Goal: Task Accomplishment & Management: Complete application form

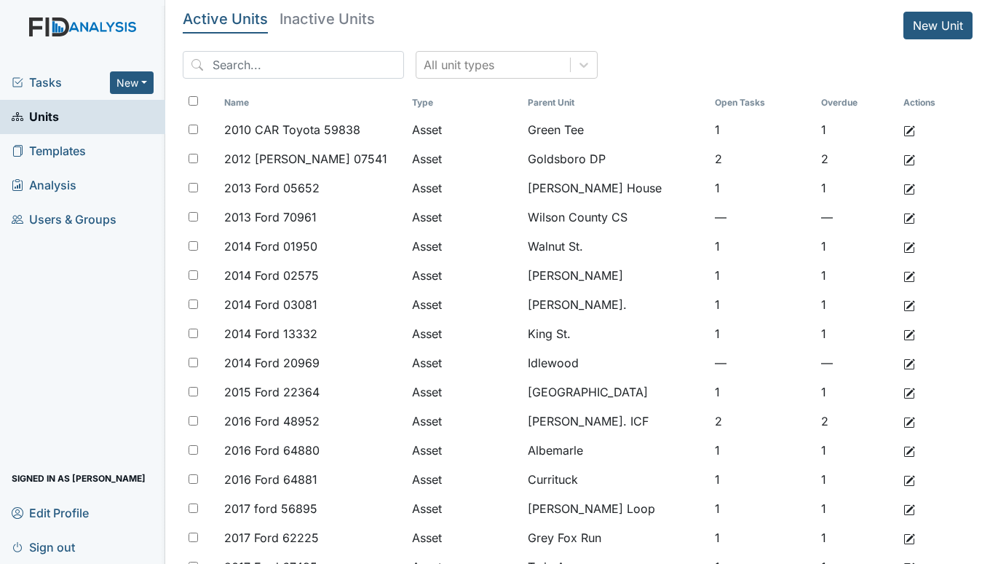
click at [46, 82] on span "Tasks" at bounding box center [61, 82] width 98 height 17
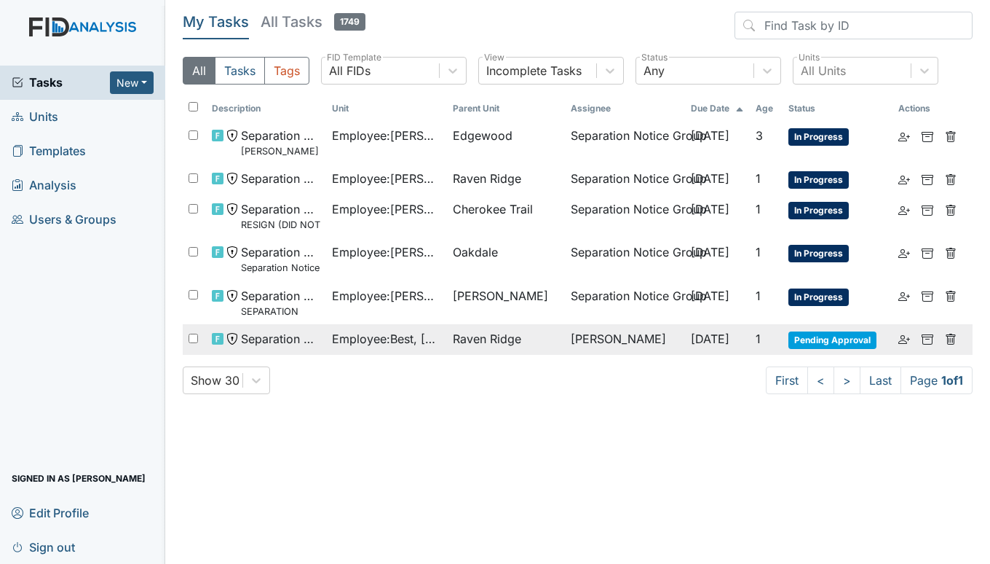
click at [427, 335] on span "Employee : Best, Quinton" at bounding box center [386, 338] width 109 height 17
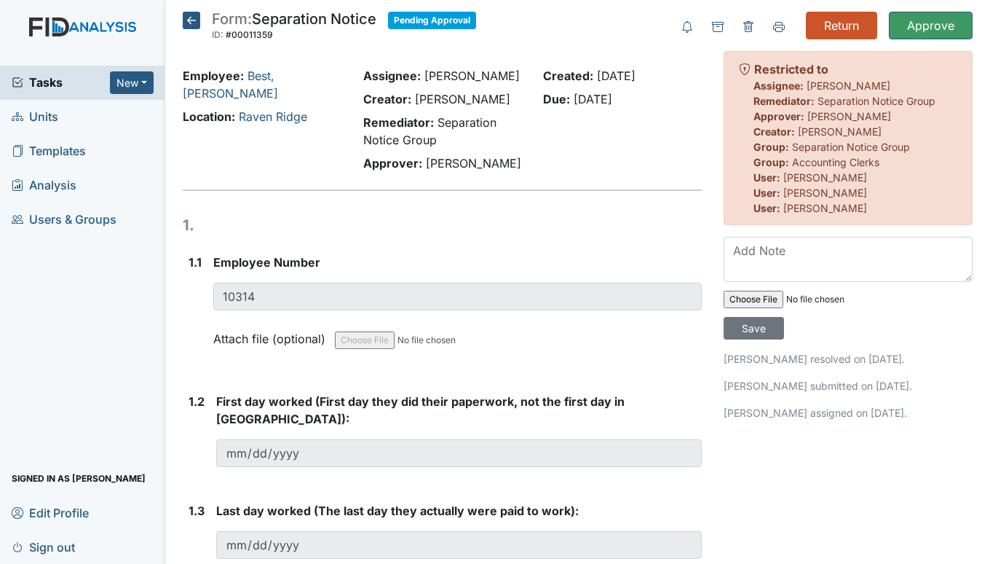
click at [43, 111] on span "Units" at bounding box center [35, 117] width 47 height 23
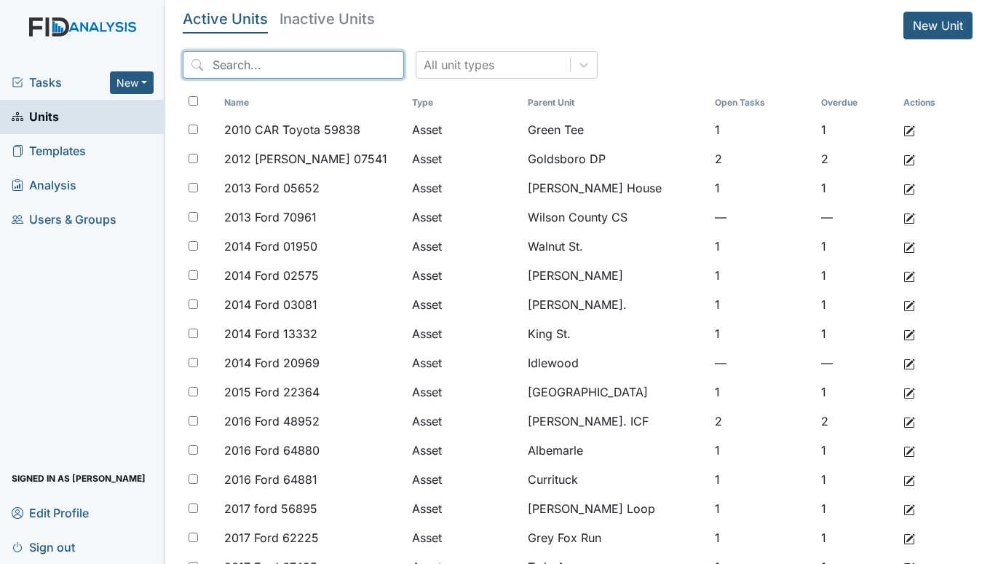
click at [257, 60] on input "search" at bounding box center [293, 65] width 221 height 28
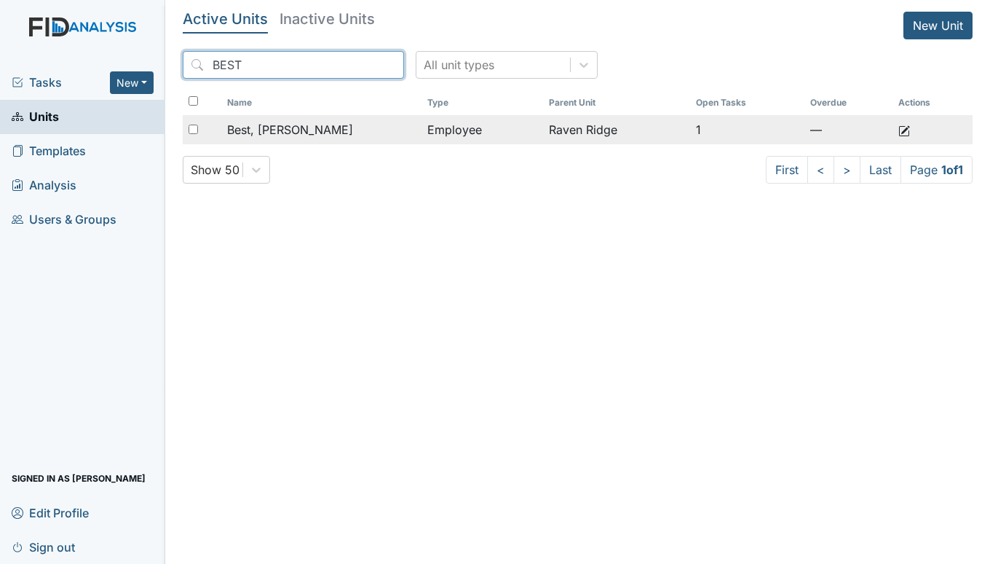
type input "BEST"
click at [291, 126] on span "Best, [PERSON_NAME]" at bounding box center [290, 129] width 126 height 17
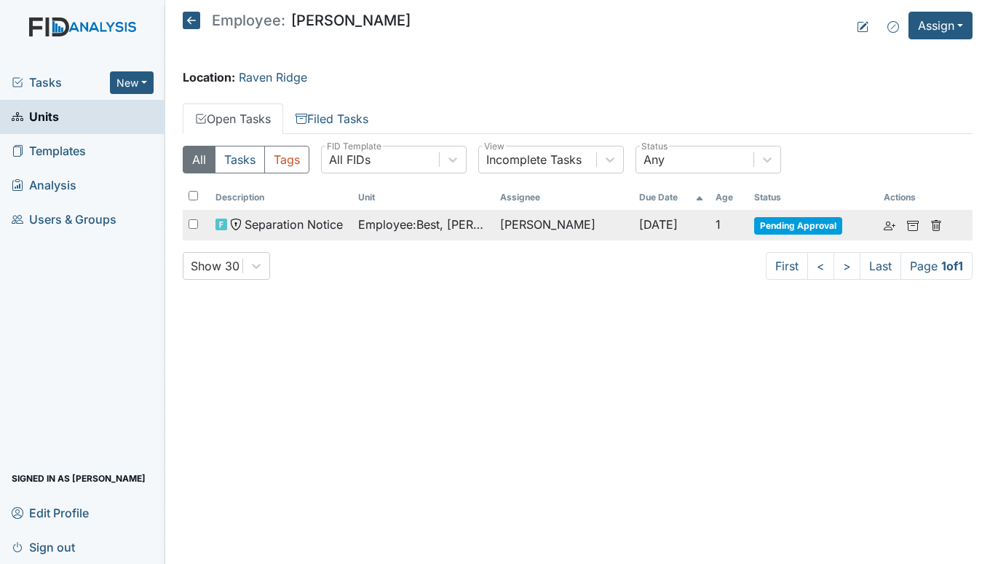
click at [789, 226] on span "Pending Approval" at bounding box center [798, 225] width 88 height 17
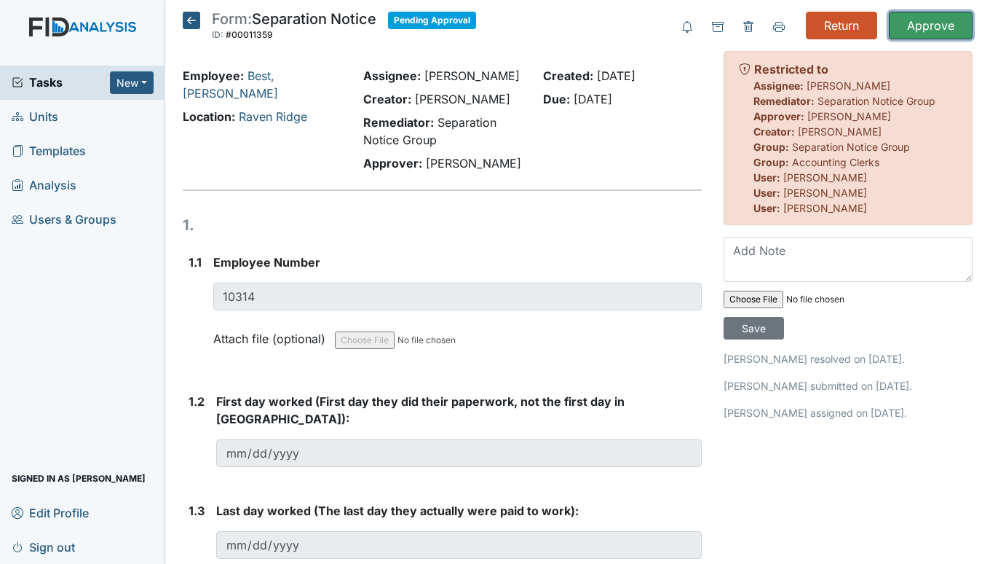
click at [904, 25] on input "Approve" at bounding box center [931, 26] width 84 height 28
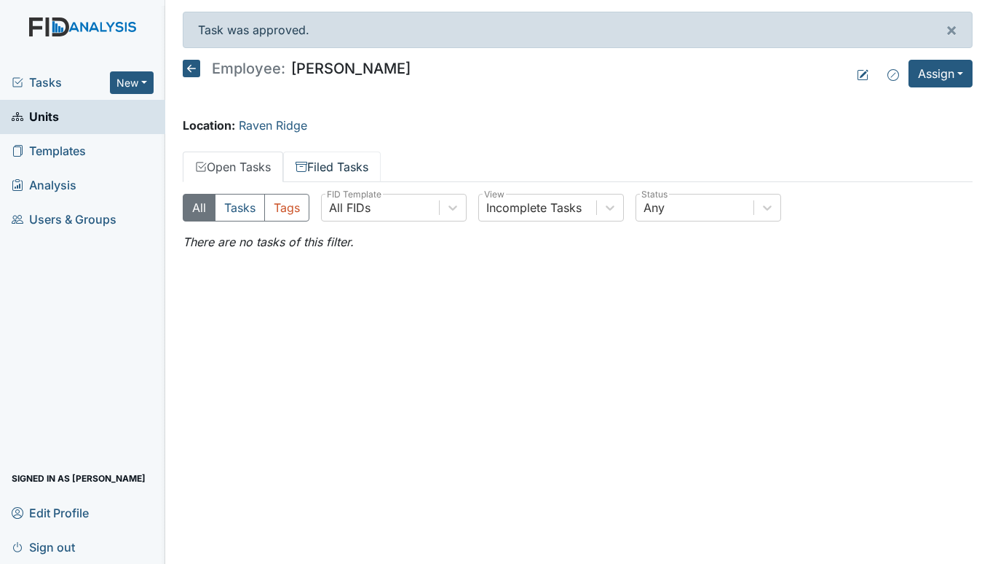
click at [328, 162] on link "Filed Tasks" at bounding box center [332, 166] width 98 height 31
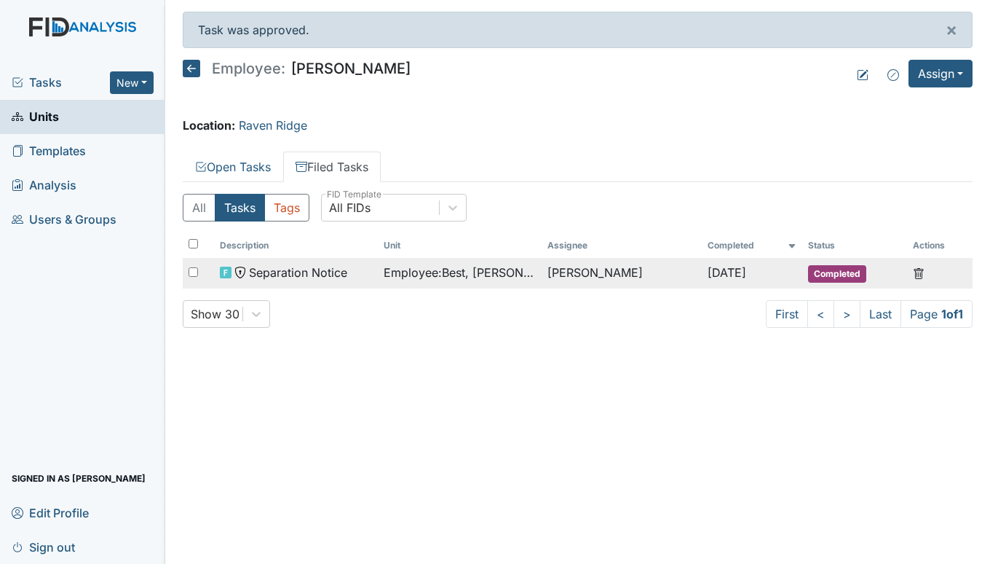
click at [386, 269] on span "Employee : Best, Quinton" at bounding box center [460, 272] width 152 height 17
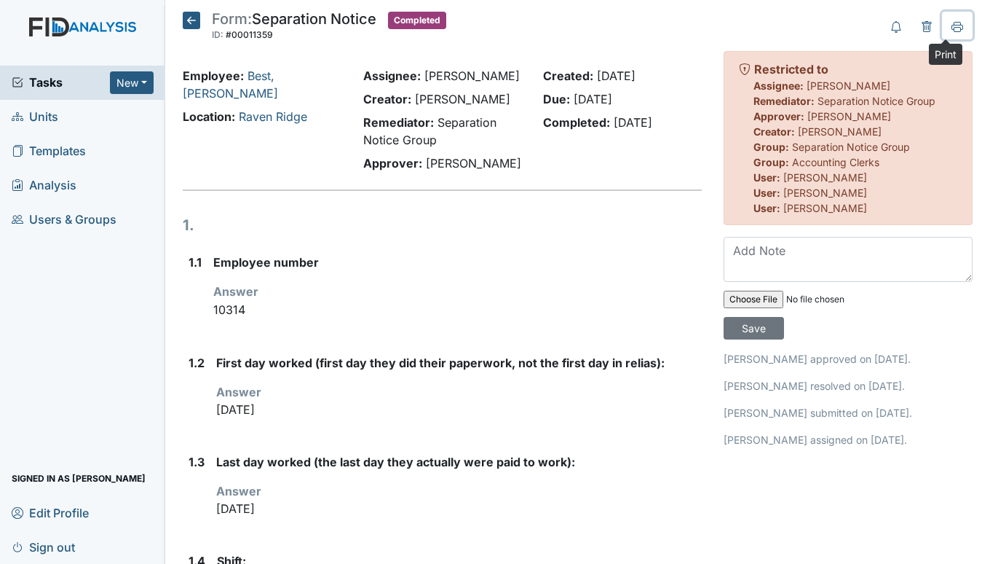
click at [952, 23] on icon at bounding box center [958, 27] width 12 height 12
drag, startPoint x: 186, startPoint y: 19, endPoint x: 229, endPoint y: 21, distance: 42.3
click at [186, 18] on icon at bounding box center [191, 20] width 17 height 17
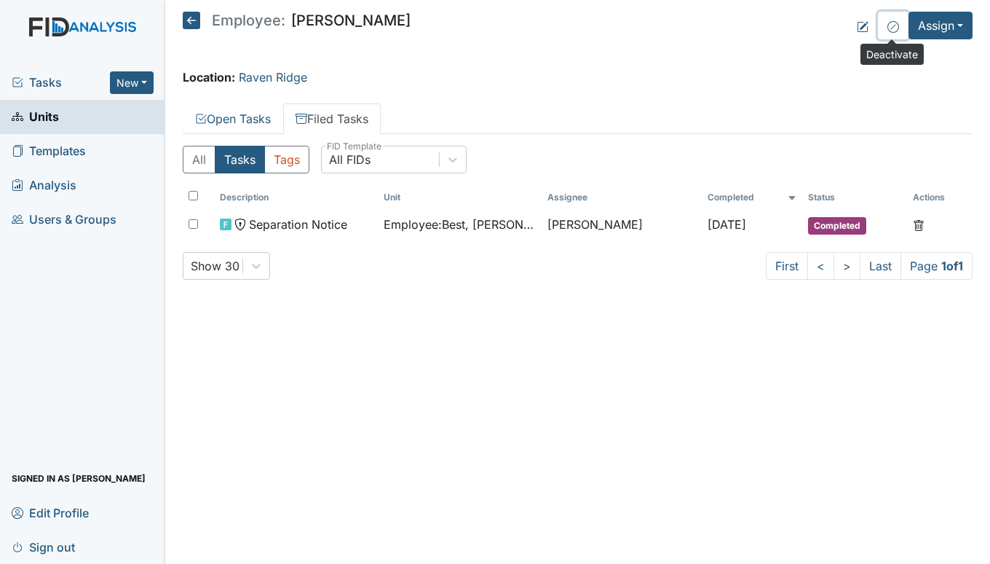
click at [890, 26] on icon at bounding box center [894, 27] width 12 height 12
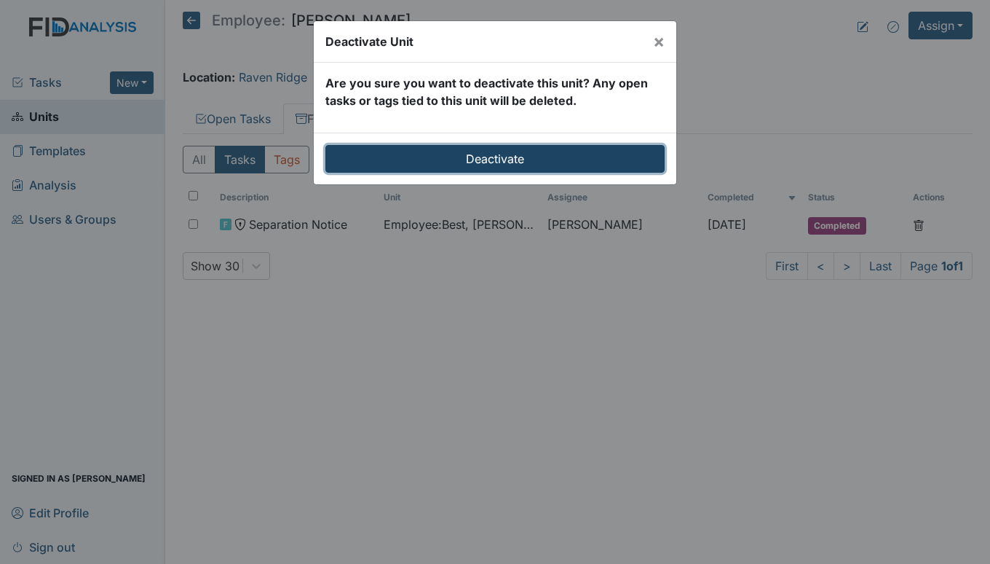
click at [490, 157] on input "Deactivate" at bounding box center [495, 159] width 339 height 28
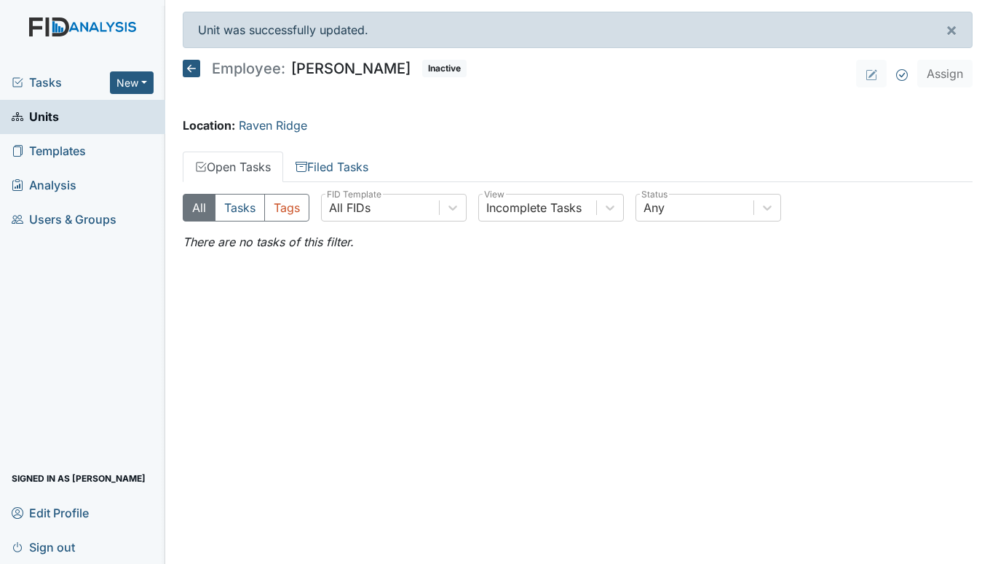
click at [45, 77] on span "Tasks" at bounding box center [61, 82] width 98 height 17
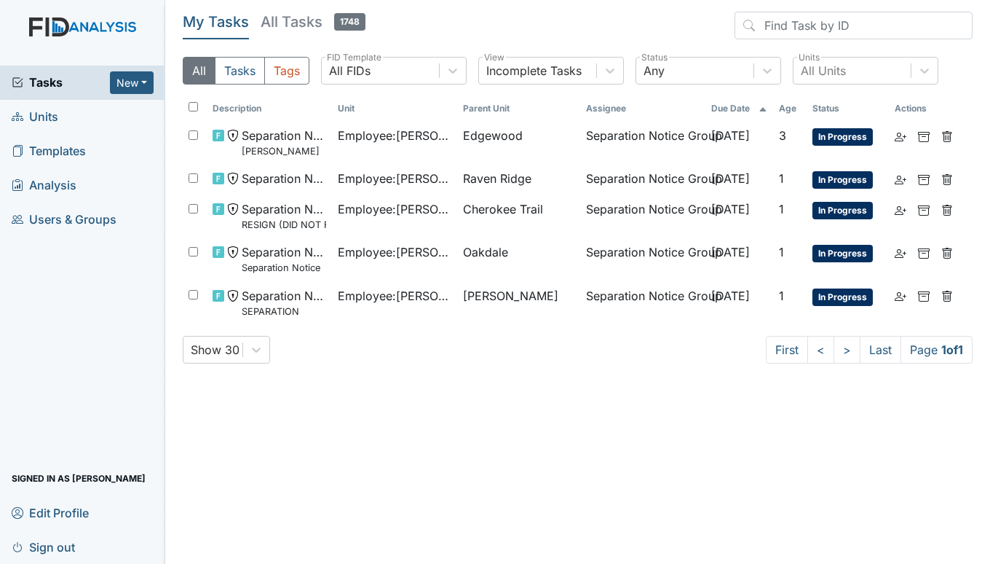
click at [37, 122] on span "Units" at bounding box center [35, 117] width 47 height 23
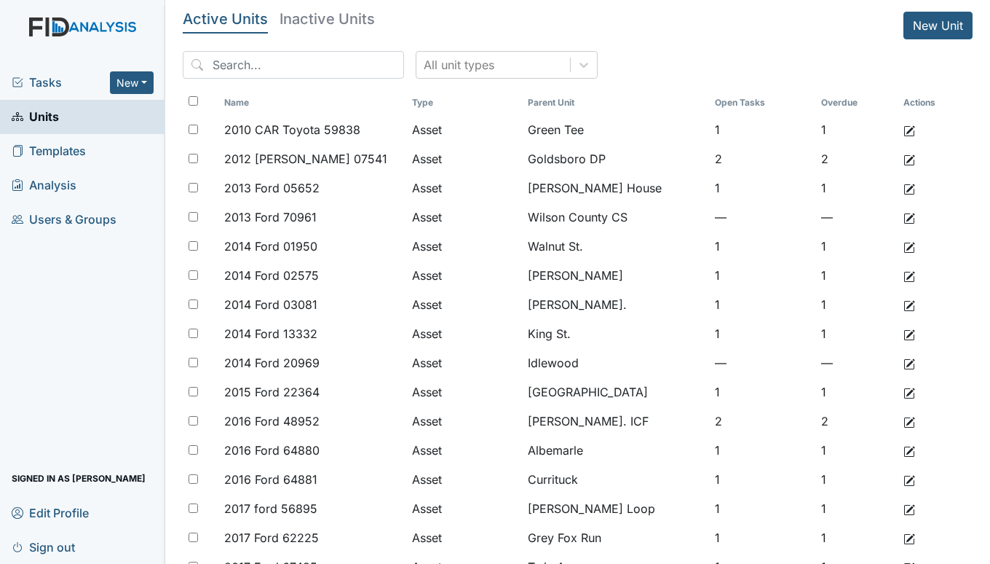
click at [56, 85] on span "Tasks" at bounding box center [61, 82] width 98 height 17
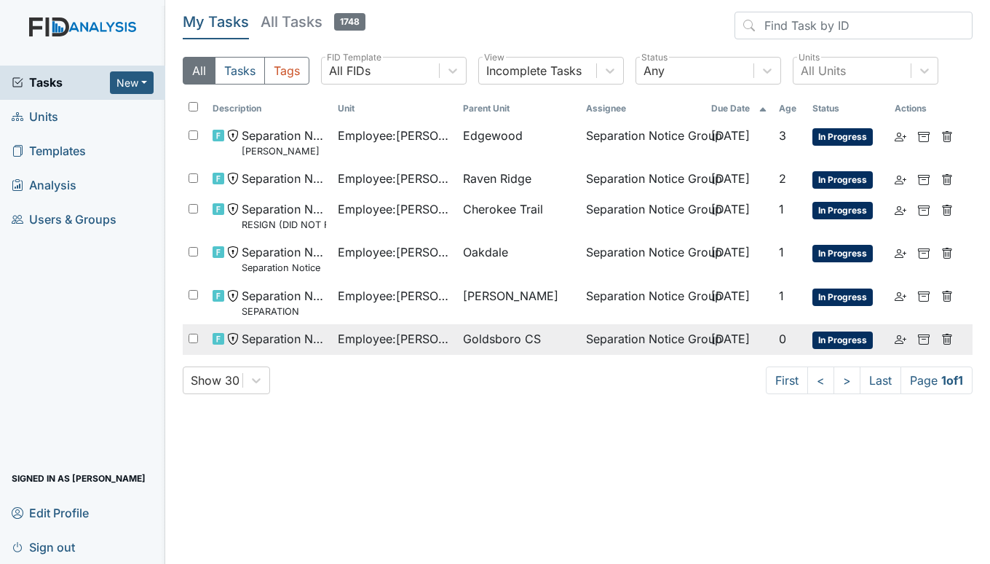
click at [344, 331] on span "Employee : Carter, Ida" at bounding box center [395, 338] width 114 height 17
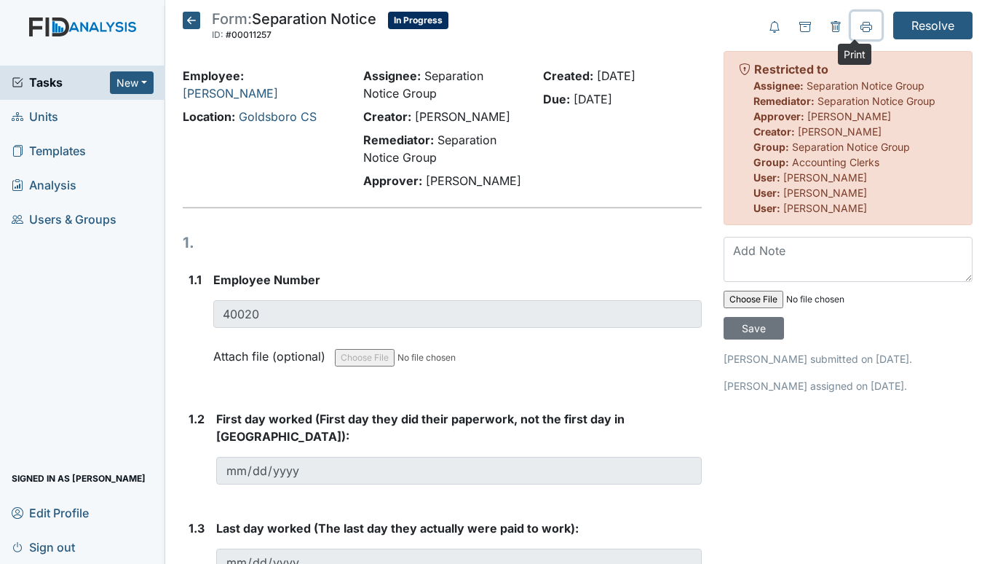
click at [861, 25] on icon at bounding box center [867, 26] width 12 height 8
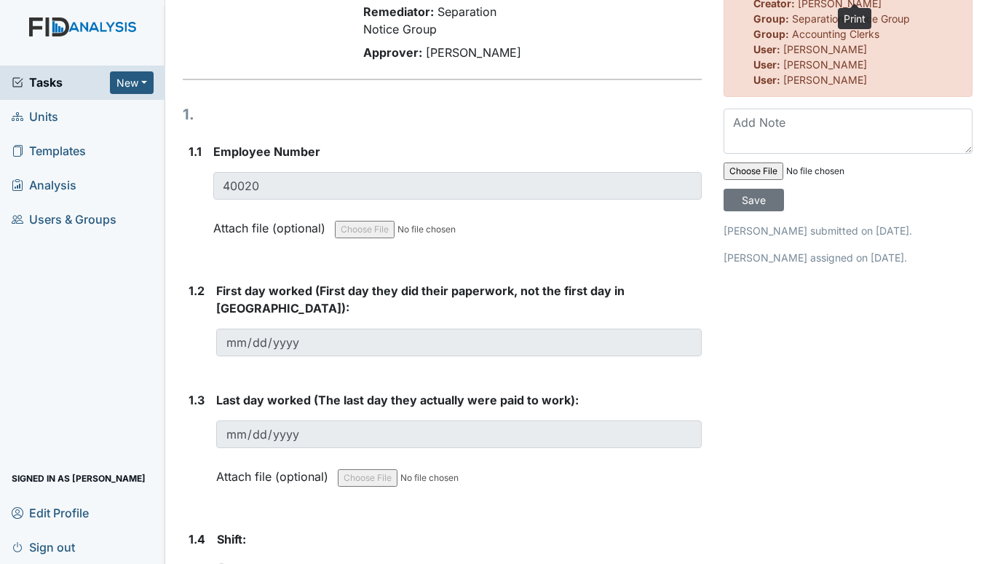
scroll to position [146, 0]
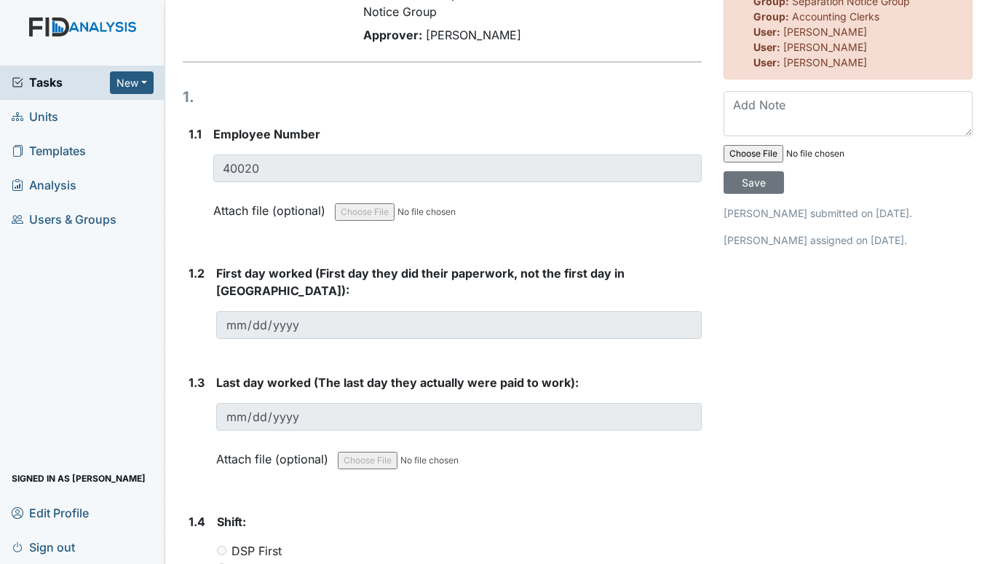
click at [64, 119] on link "Units" at bounding box center [82, 117] width 165 height 34
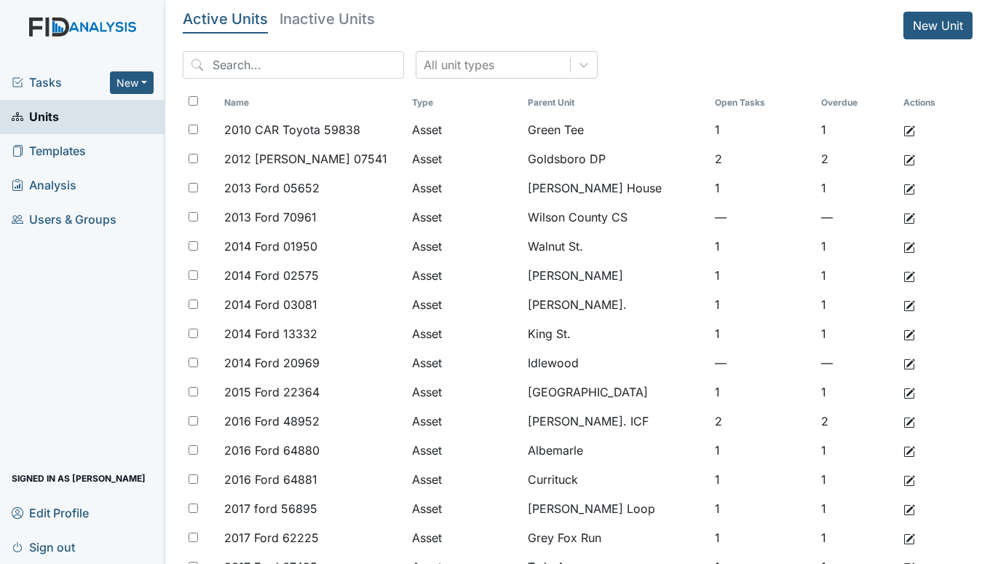
click at [49, 74] on span "Tasks" at bounding box center [61, 82] width 98 height 17
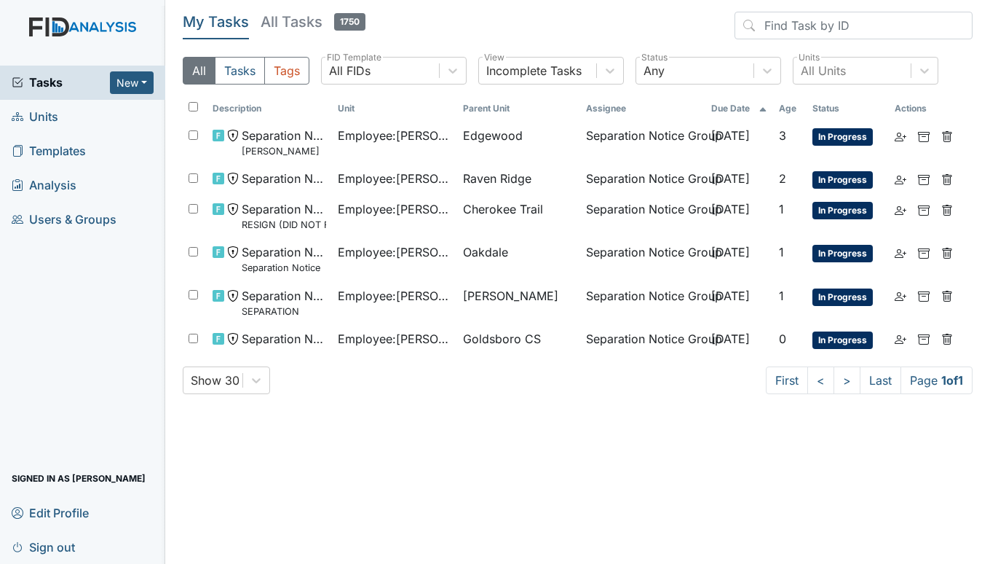
click at [42, 119] on span "Units" at bounding box center [35, 117] width 47 height 23
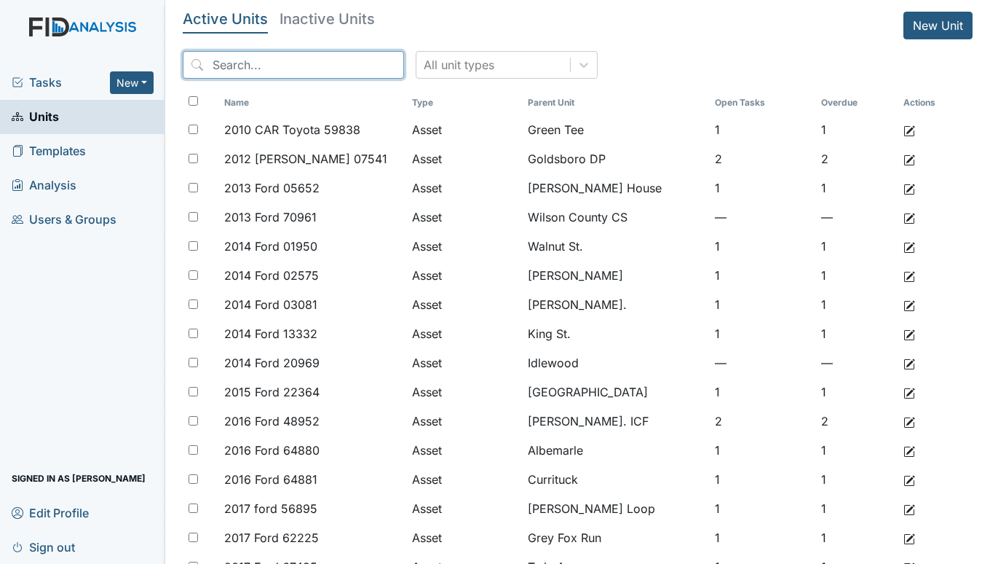
click at [259, 58] on input "search" at bounding box center [293, 65] width 221 height 28
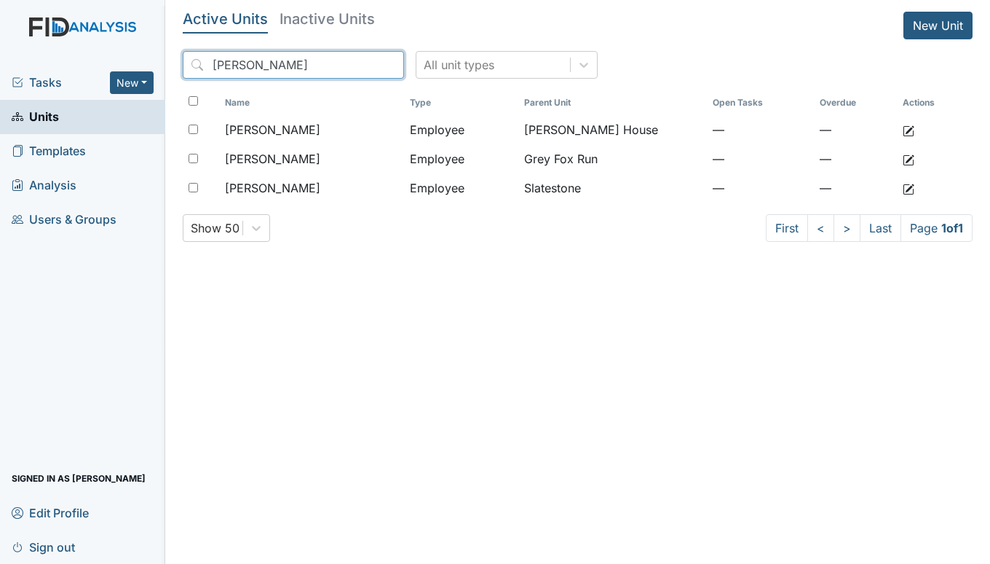
type input "howell"
click at [65, 114] on link "Units" at bounding box center [82, 117] width 165 height 34
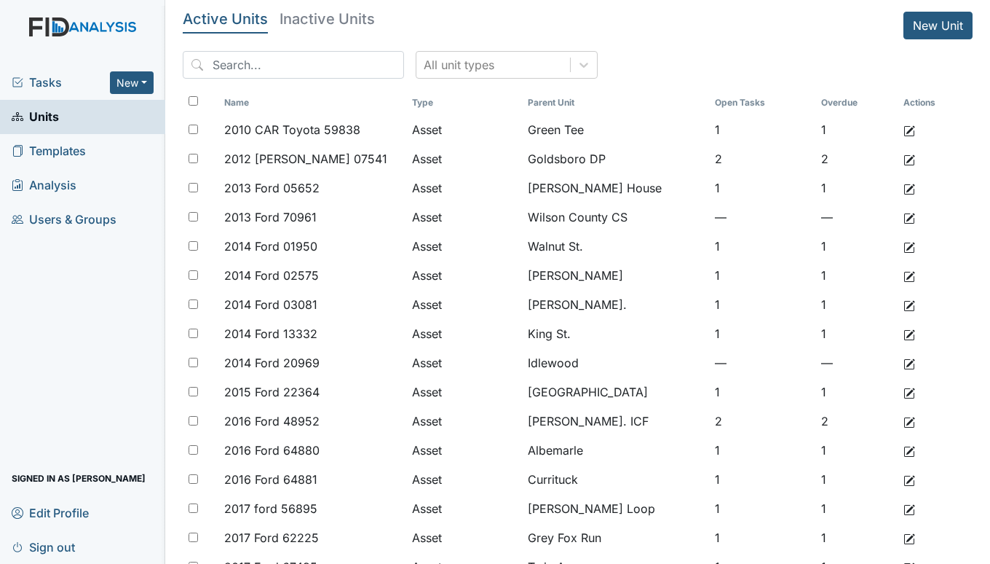
click at [48, 79] on span "Tasks" at bounding box center [61, 82] width 98 height 17
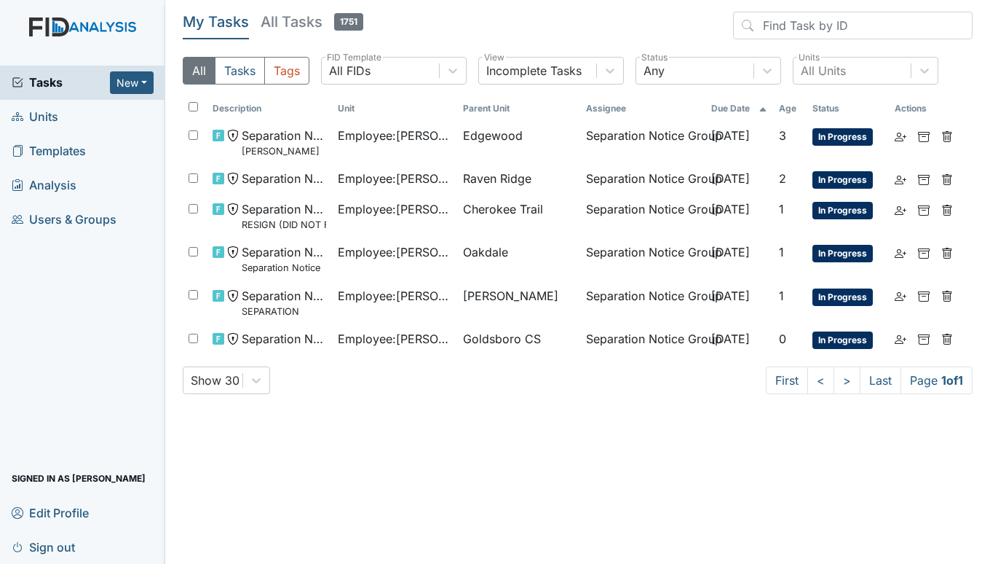
click at [52, 113] on span "Units" at bounding box center [35, 117] width 47 height 23
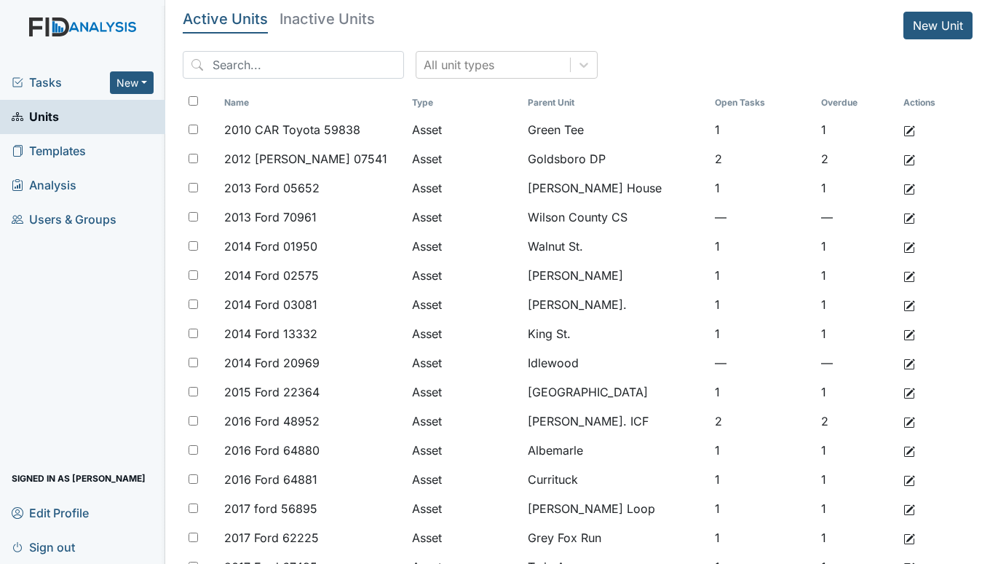
click at [59, 77] on span "Tasks" at bounding box center [61, 82] width 98 height 17
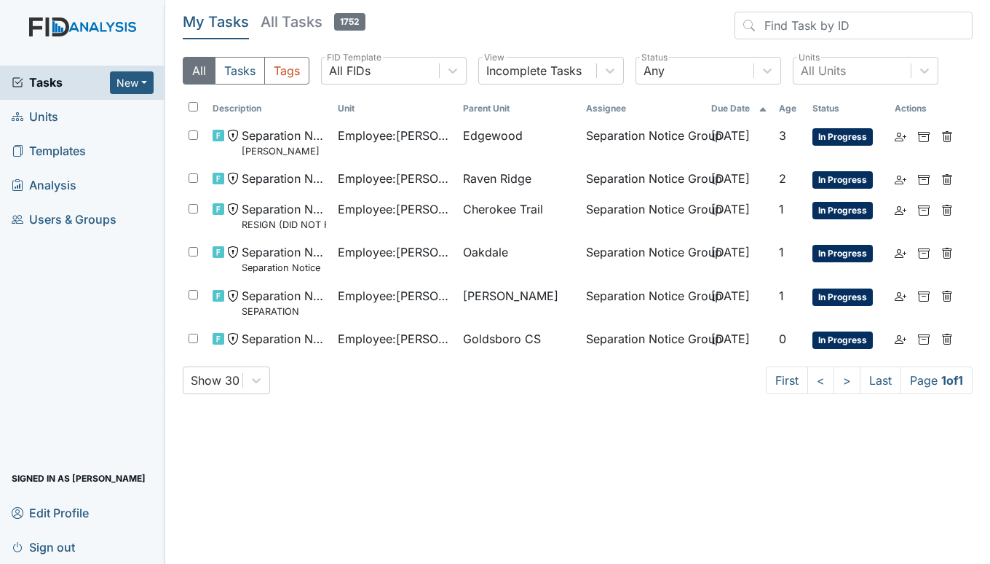
click at [51, 118] on span "Units" at bounding box center [35, 117] width 47 height 23
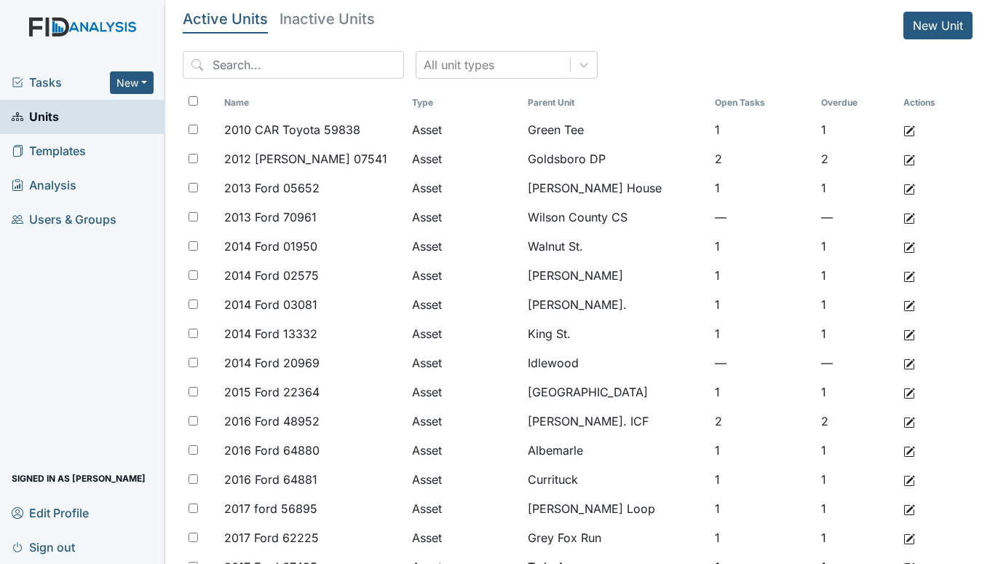
click at [39, 78] on span "Tasks" at bounding box center [61, 82] width 98 height 17
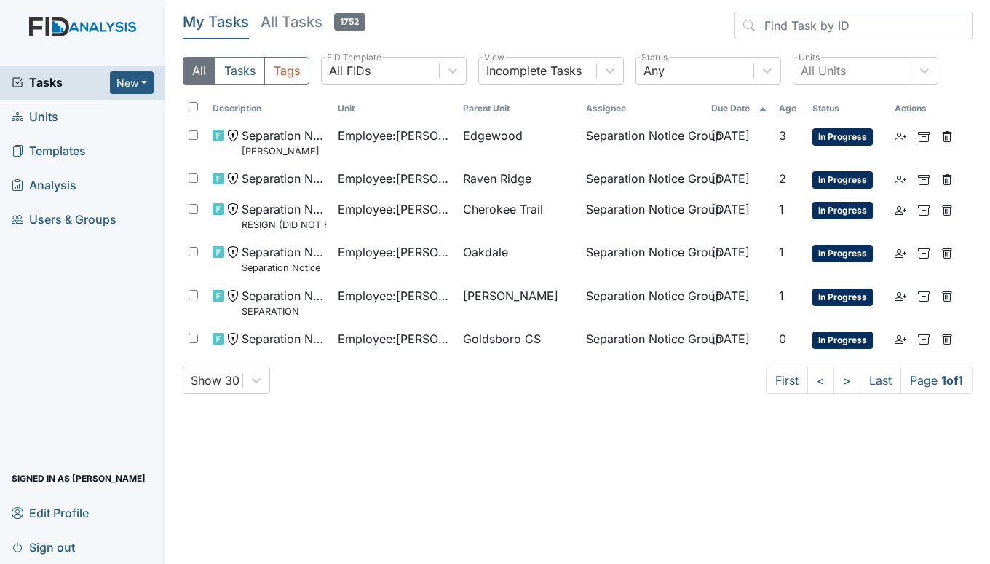
click at [48, 115] on span "Units" at bounding box center [35, 117] width 47 height 23
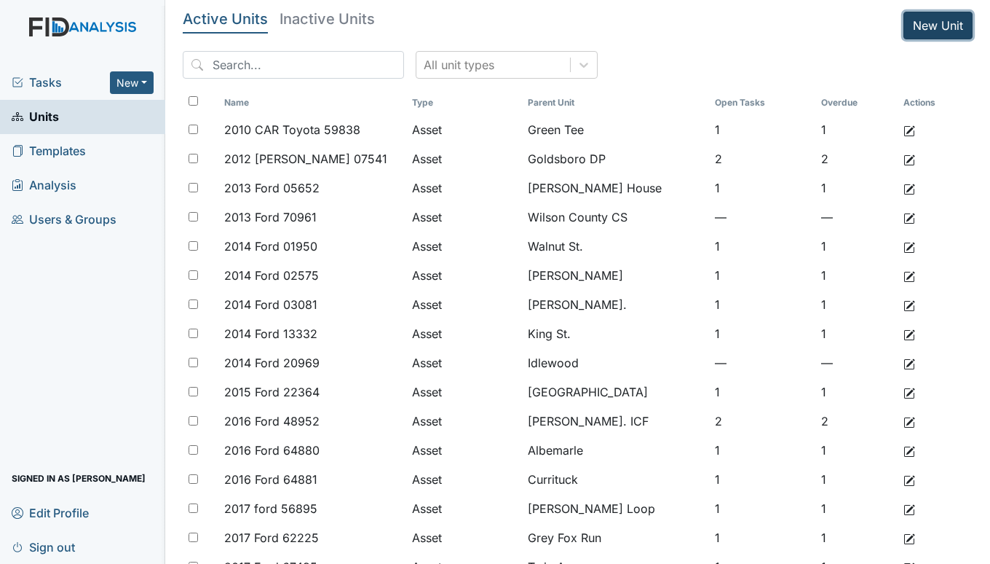
click at [923, 25] on link "New Unit" at bounding box center [938, 26] width 69 height 28
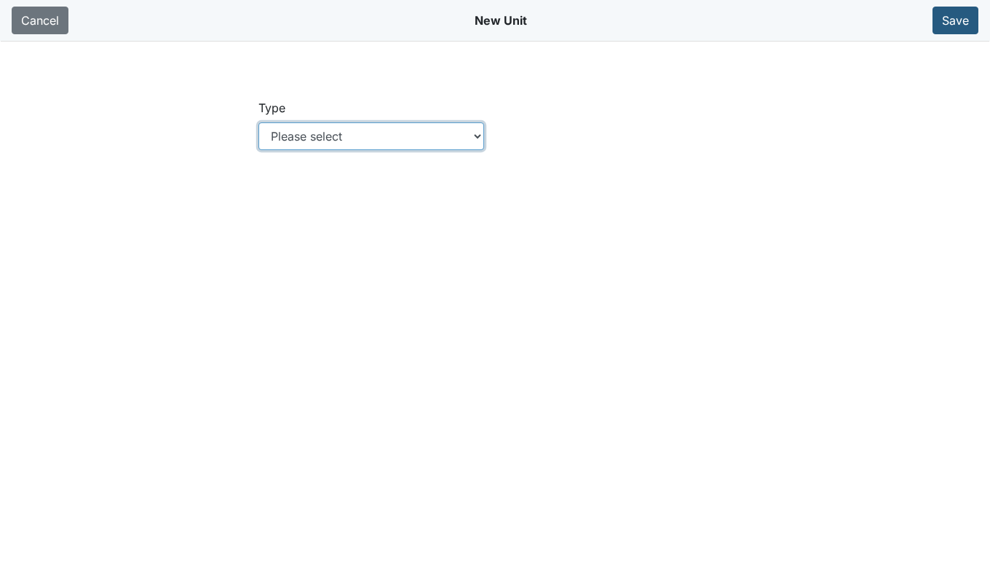
click at [484, 137] on select "Please select Location Location: Employee Location: Consumer Location: Asset Lo…" at bounding box center [372, 136] width 226 height 28
select select "c73a534c-0e54-49e9-a002-c9fa01df8b69"
click at [259, 122] on select "Please select Location Location: Employee Location: Consumer Location: Asset Lo…" at bounding box center [372, 136] width 226 height 28
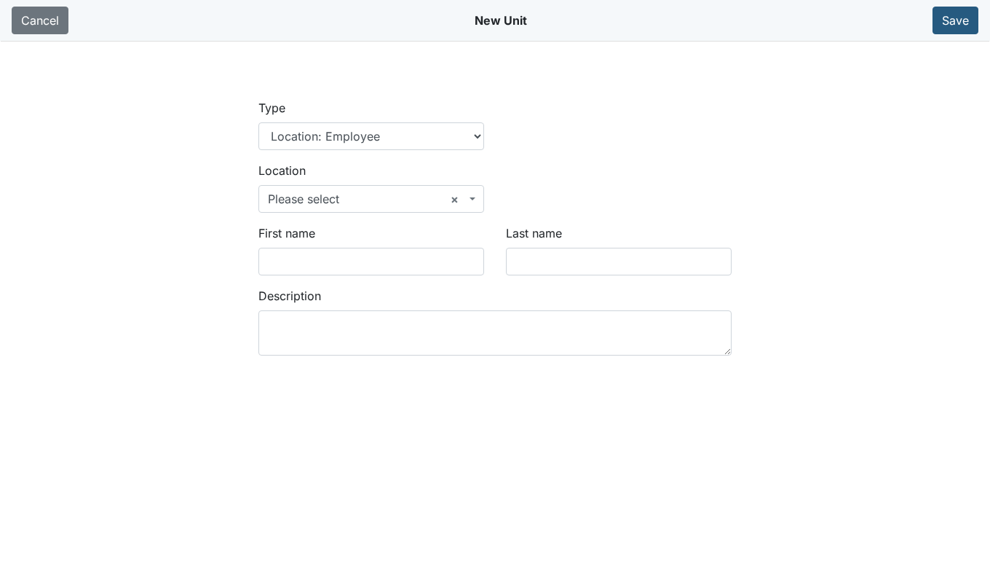
click at [475, 198] on b at bounding box center [473, 198] width 6 height 3
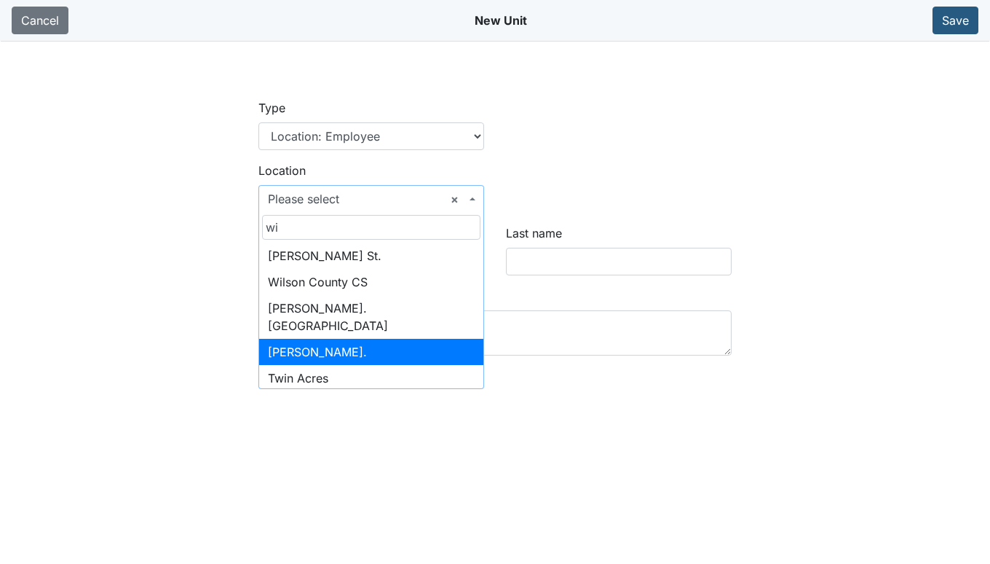
type input "wi"
select select "65da1527-3f97-4985-8971-544beefde137"
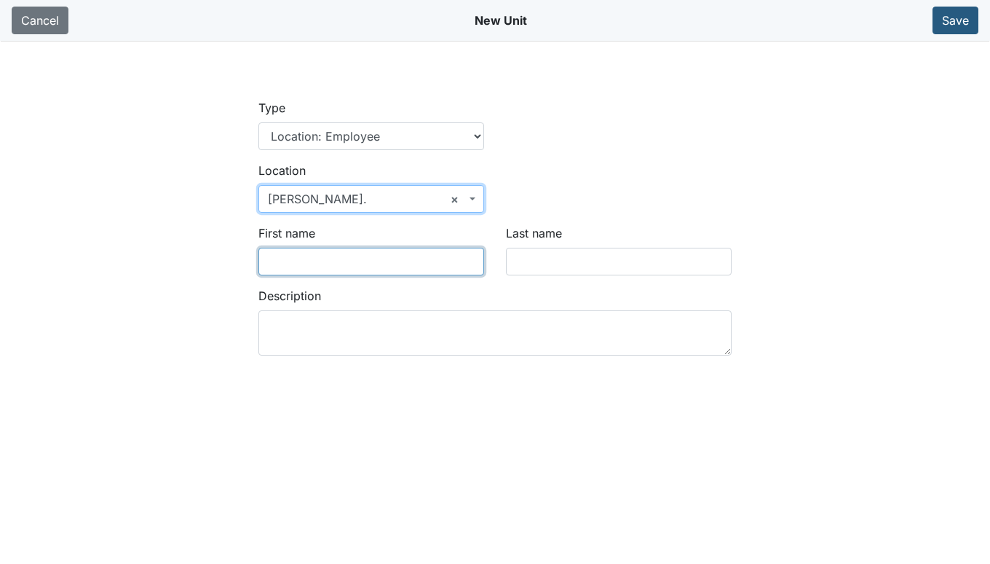
click at [305, 264] on input "First name" at bounding box center [372, 262] width 226 height 28
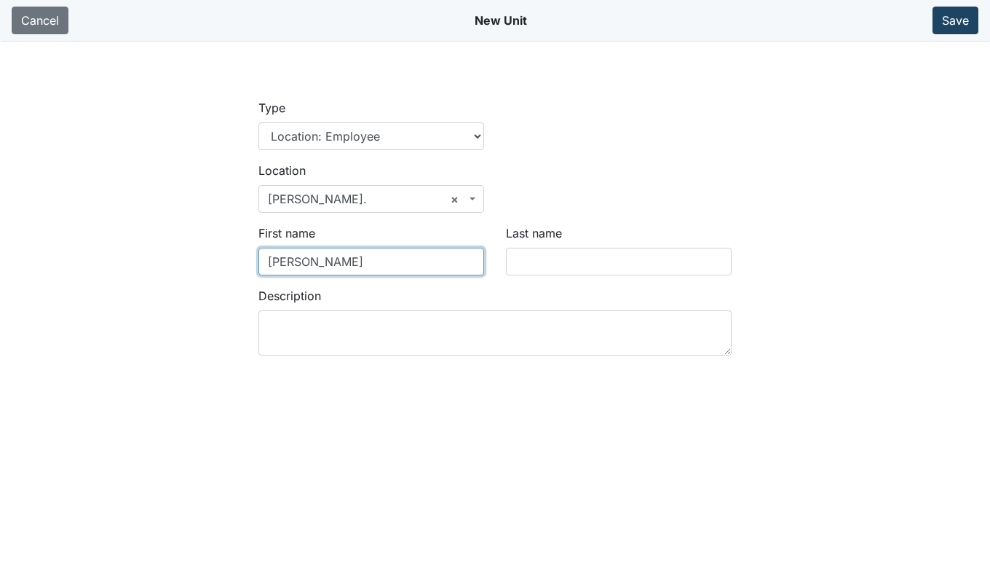
type input "Katrice Banks"
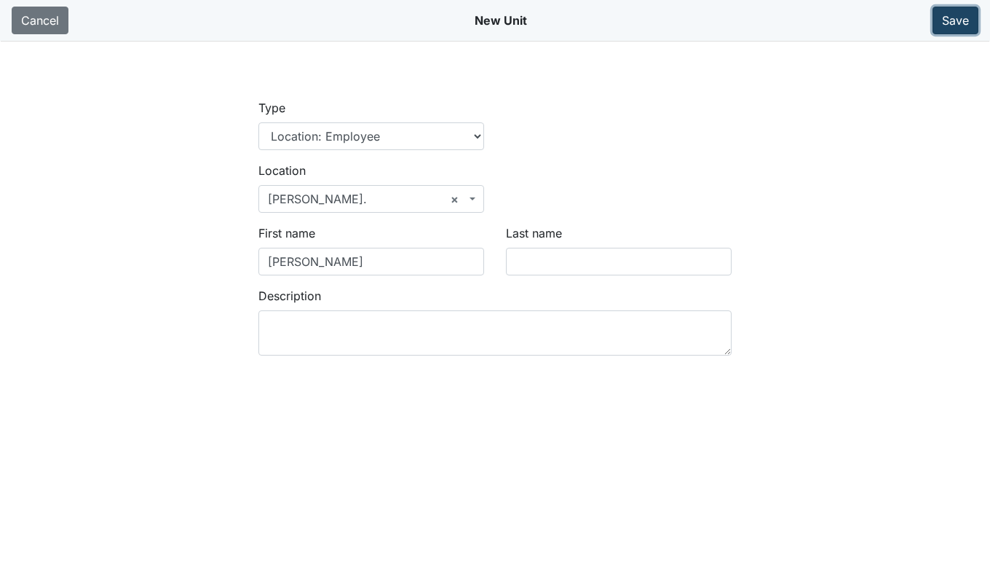
click at [949, 18] on button "Save" at bounding box center [956, 21] width 46 height 28
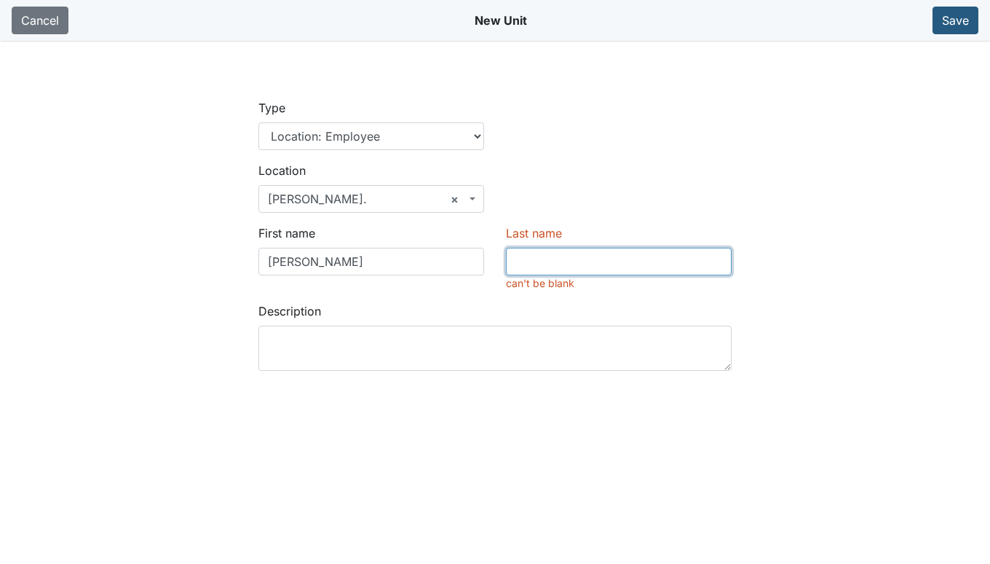
click at [569, 269] on input "Last name" at bounding box center [619, 262] width 226 height 28
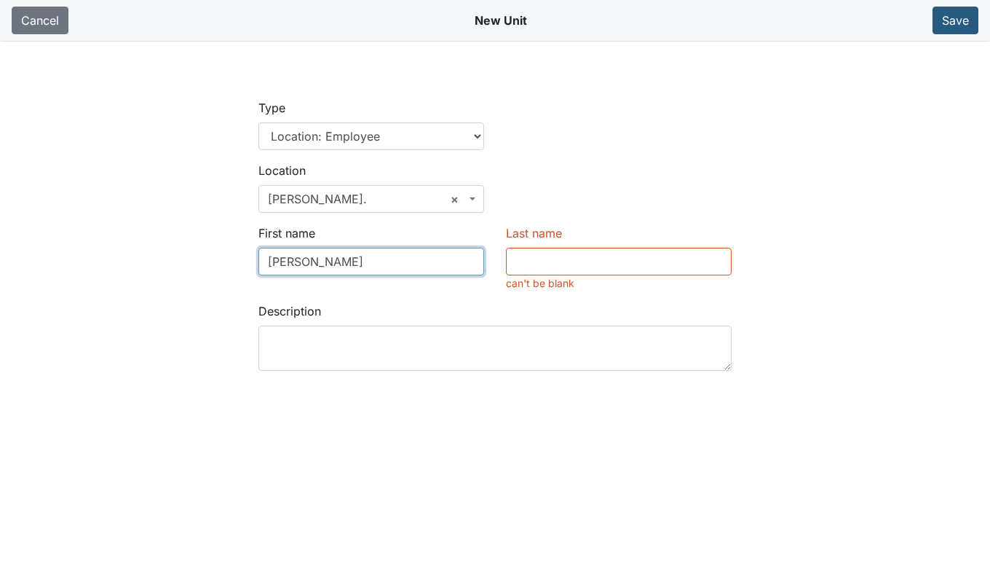
click at [368, 267] on input "[PERSON_NAME]" at bounding box center [372, 262] width 226 height 28
type input "[PERSON_NAME]"
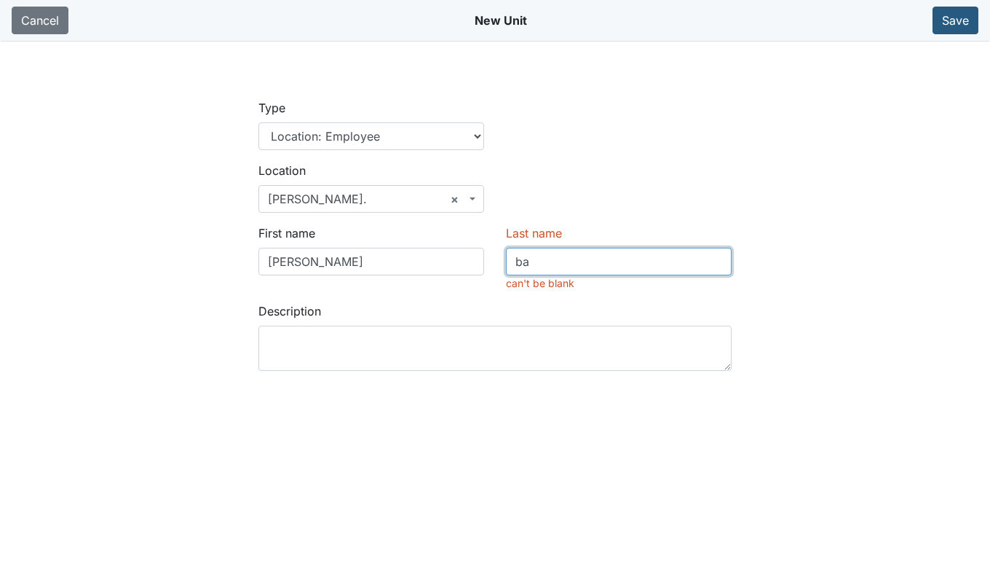
type input "b"
type input "Banks"
click at [686, 161] on div "Type Location Location: Employee Location: Consumer Location: Asset Location: O…" at bounding box center [495, 130] width 495 height 63
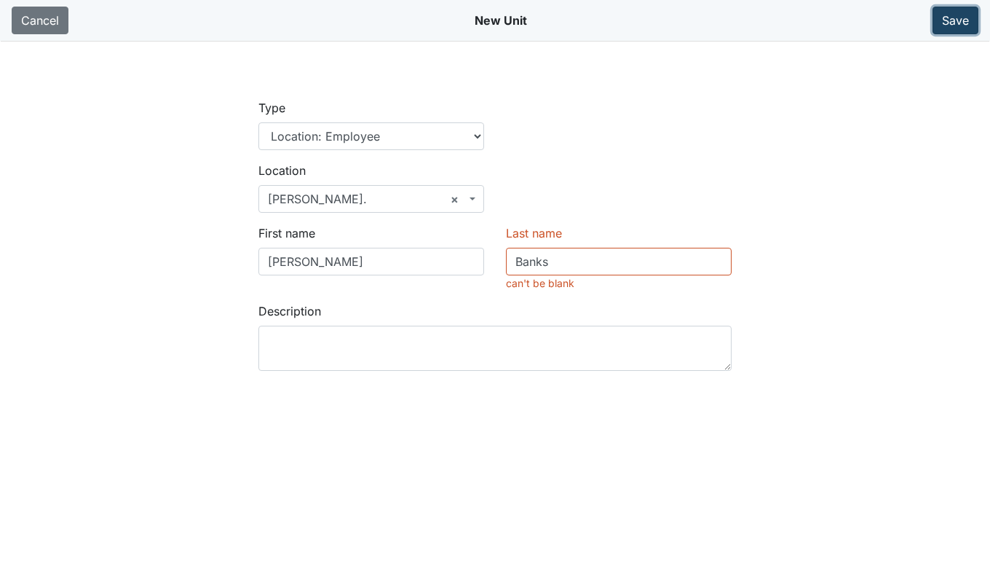
click at [956, 11] on button "Save" at bounding box center [956, 21] width 46 height 28
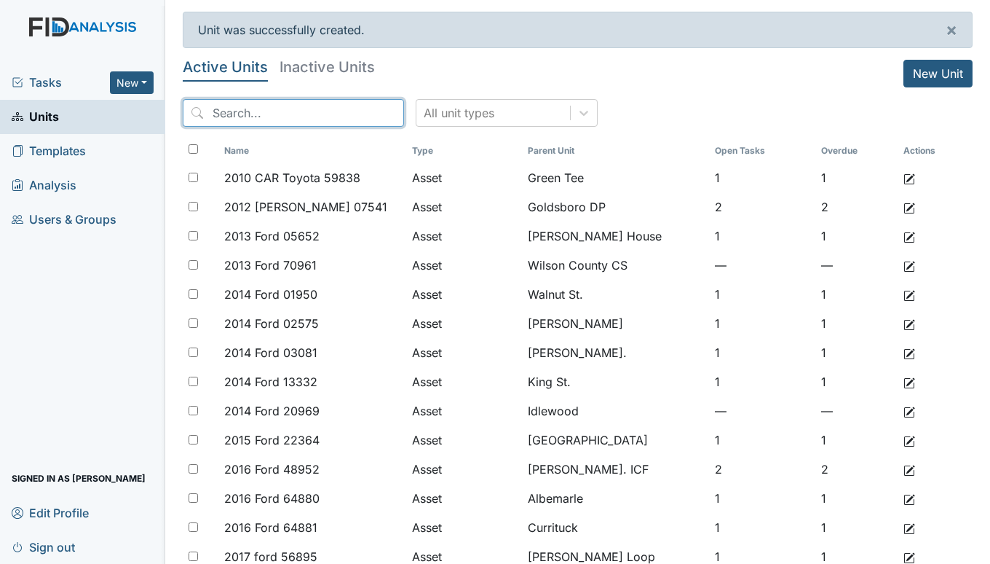
click at [280, 112] on input "search" at bounding box center [293, 113] width 221 height 28
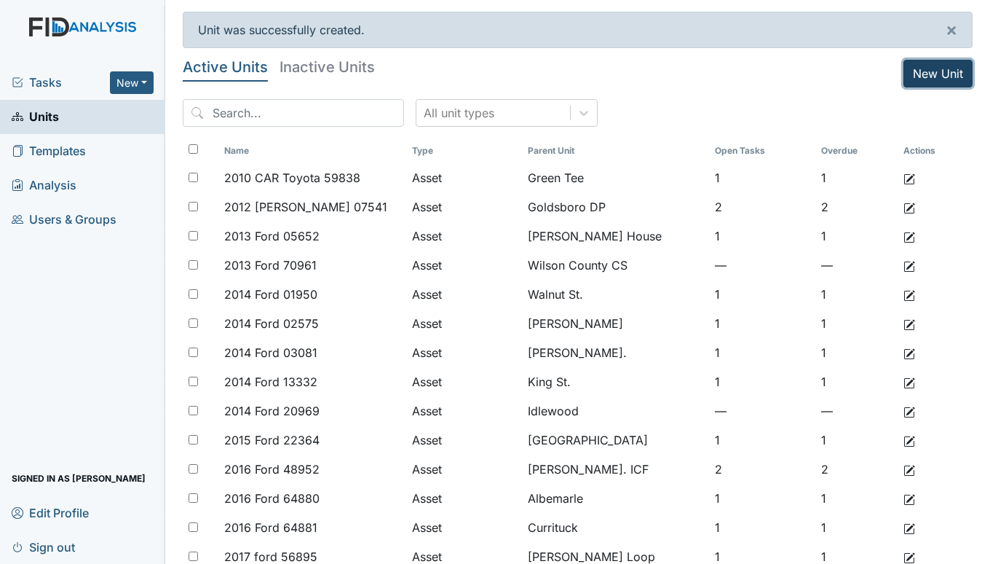
click at [926, 79] on link "New Unit" at bounding box center [938, 74] width 69 height 28
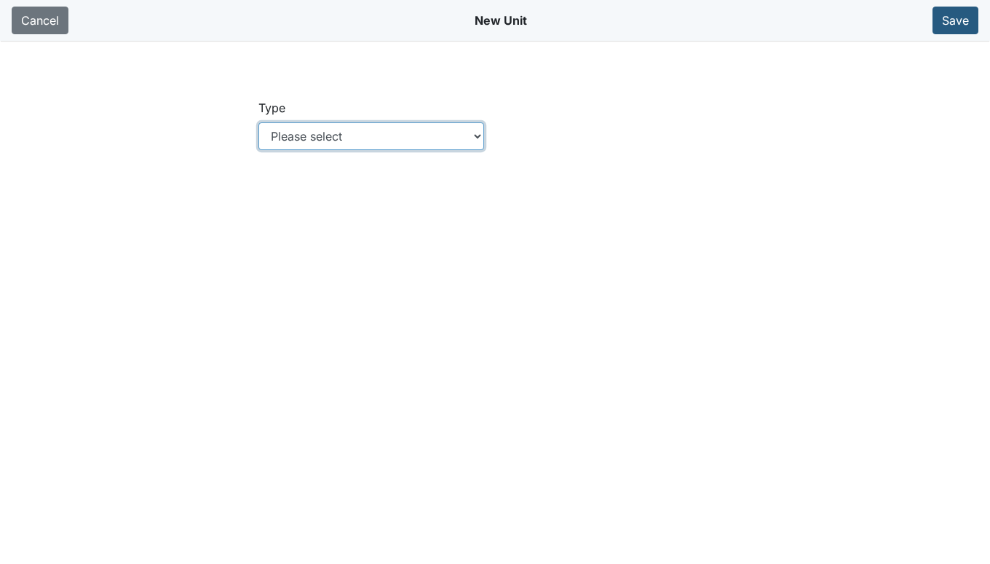
click at [479, 133] on select "Please select Location Location: Employee Location: Consumer Location: Asset Lo…" at bounding box center [372, 136] width 226 height 28
select select "c73a534c-0e54-49e9-a002-c9fa01df8b69"
click at [259, 122] on select "Please select Location Location: Employee Location: Consumer Location: Asset Lo…" at bounding box center [372, 136] width 226 height 28
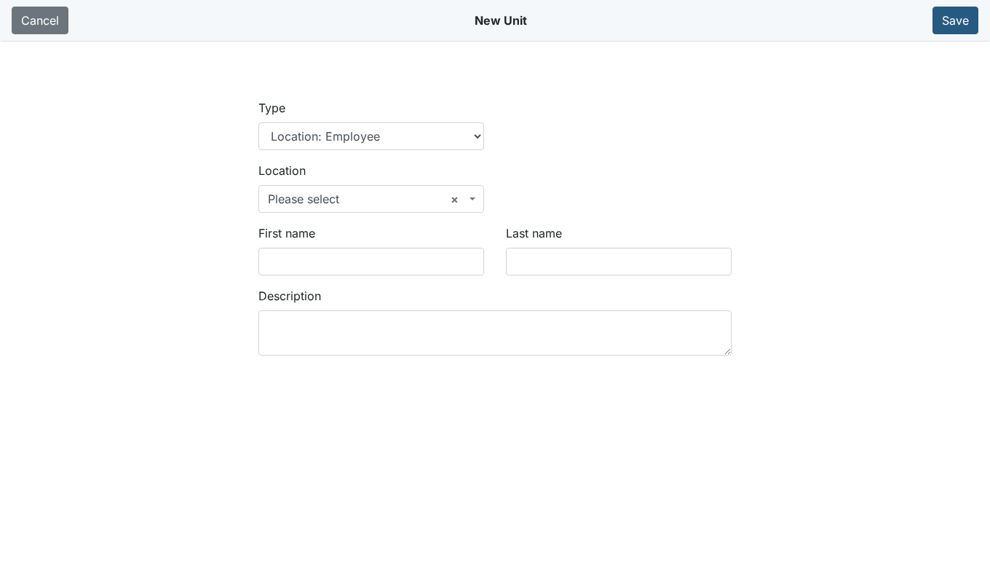
click at [469, 197] on span "× Please select" at bounding box center [372, 199] width 226 height 28
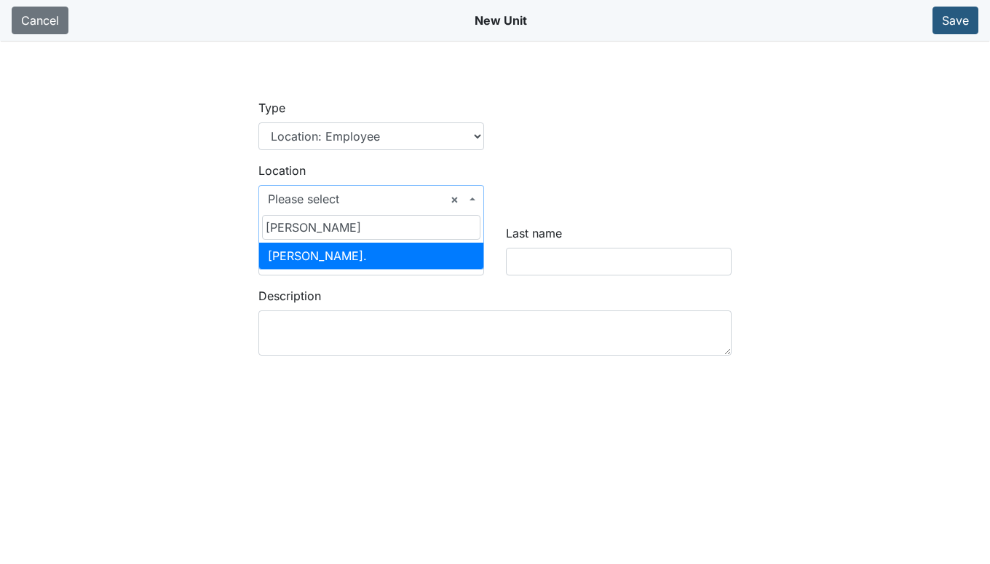
type input "[PERSON_NAME]"
select select "65da1527-3f97-4985-8971-544beefde137"
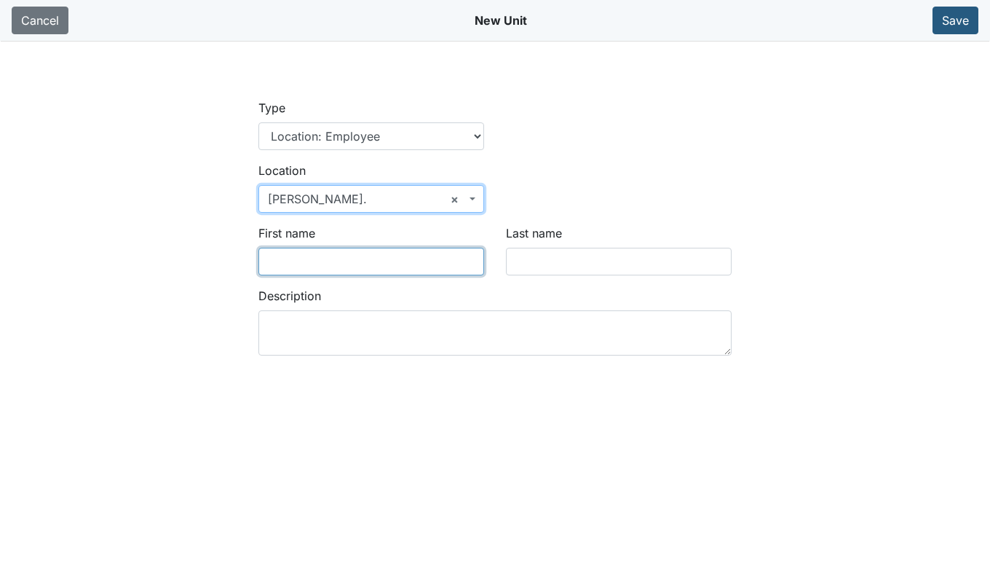
click at [358, 256] on input "First name" at bounding box center [372, 262] width 226 height 28
type input "Janazia"
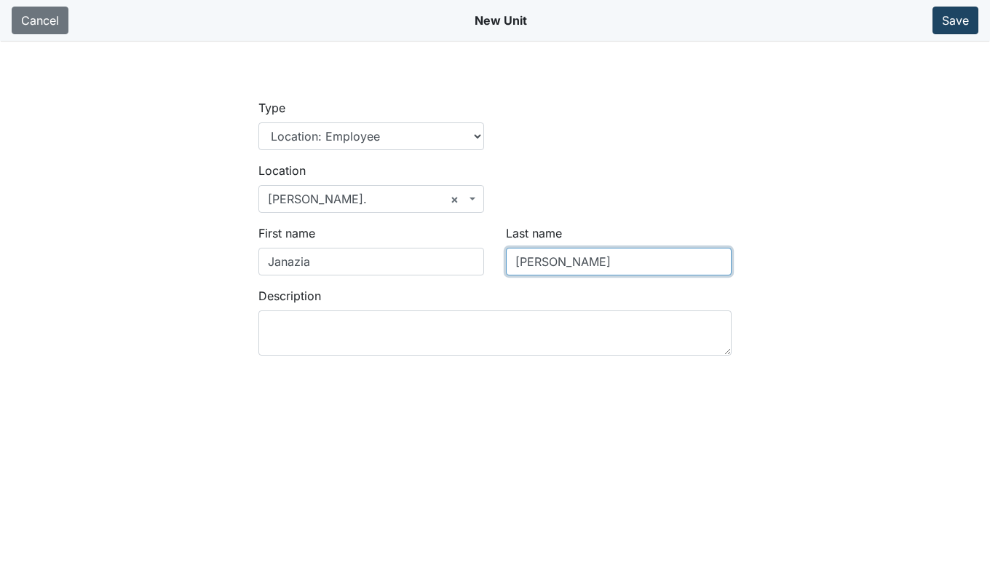
type input "Dawson"
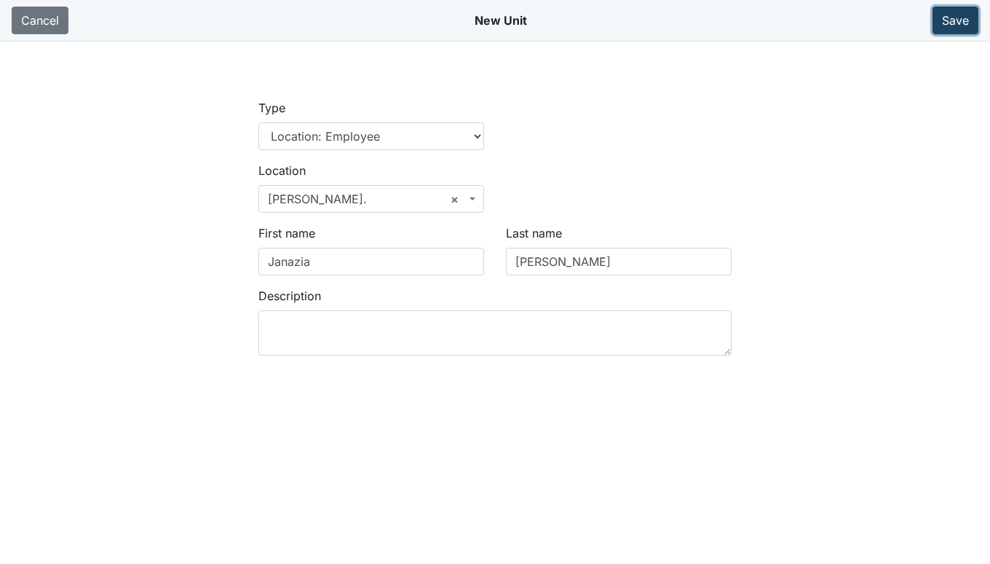
click at [965, 14] on button "Save" at bounding box center [956, 21] width 46 height 28
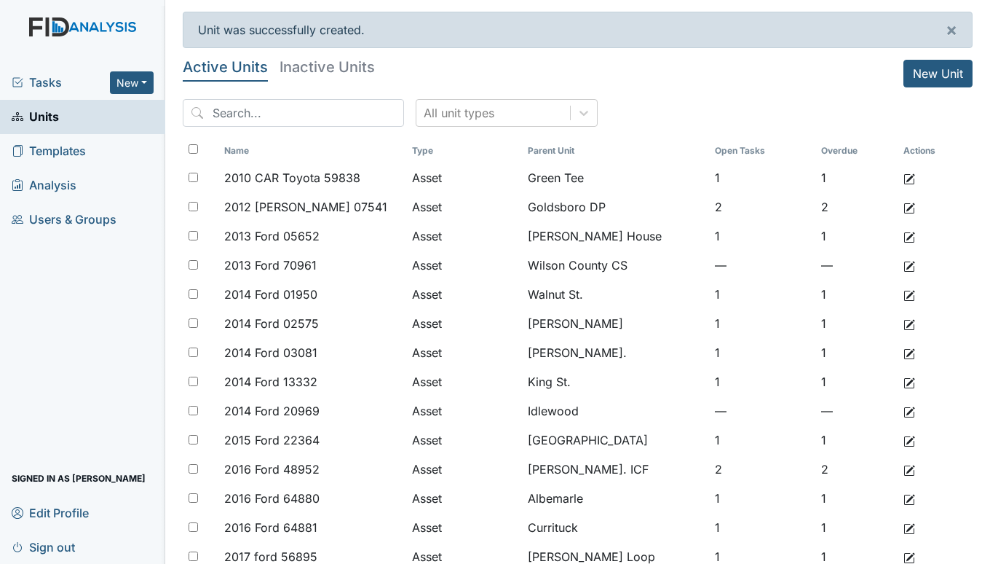
click at [45, 71] on div "Tasks New Form Inspection Document Bundle" at bounding box center [82, 83] width 165 height 34
click at [52, 79] on span "Tasks" at bounding box center [61, 82] width 98 height 17
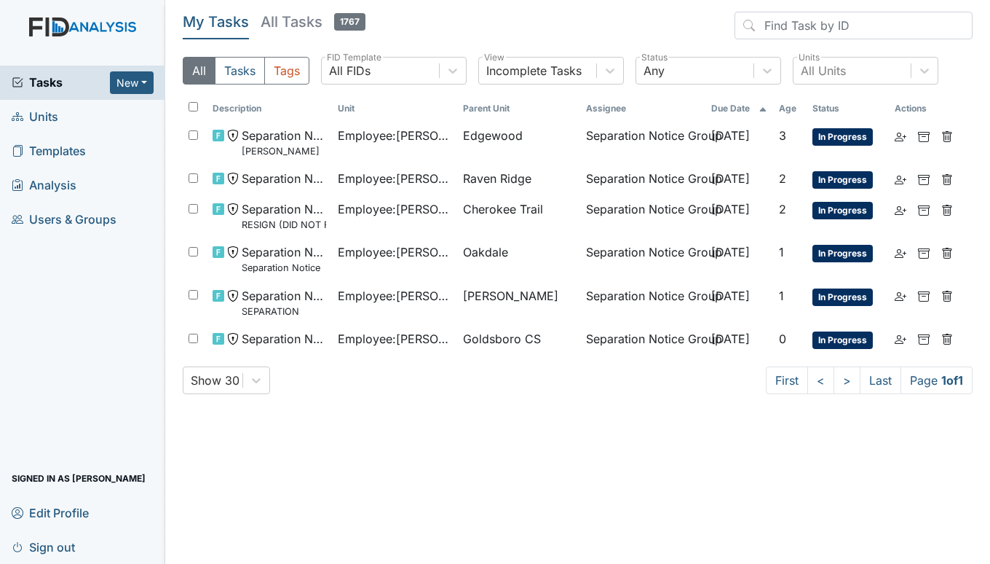
click at [49, 114] on span "Units" at bounding box center [35, 117] width 47 height 23
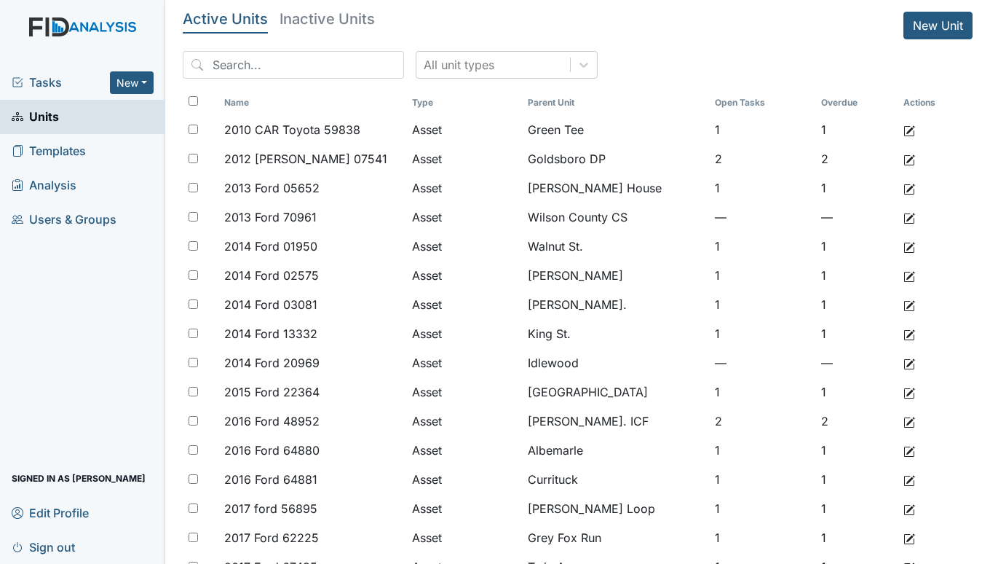
click at [44, 72] on div "Tasks New Form Inspection Document Bundle" at bounding box center [82, 83] width 165 height 34
click at [41, 80] on span "Tasks" at bounding box center [61, 82] width 98 height 17
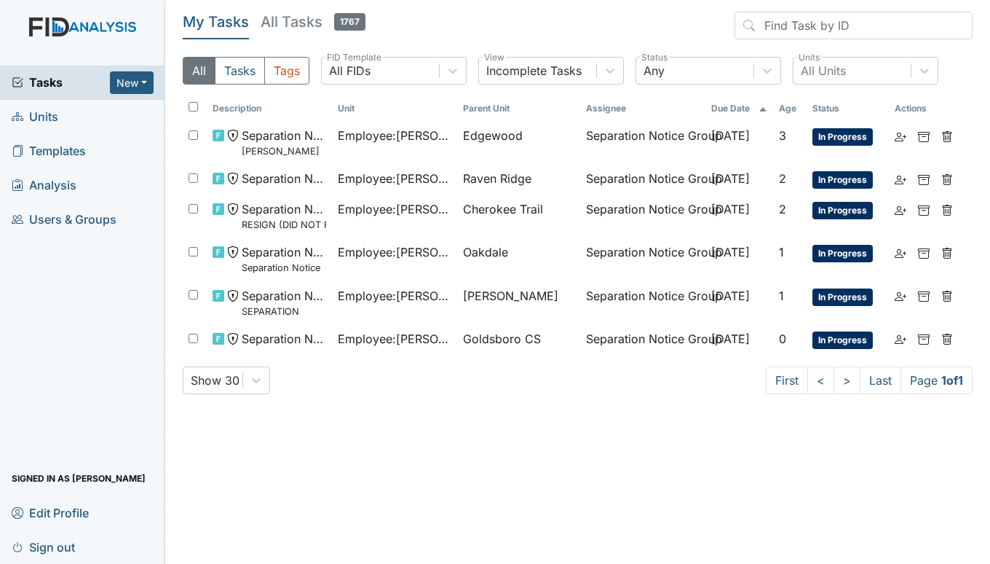
click at [44, 114] on span "Units" at bounding box center [35, 117] width 47 height 23
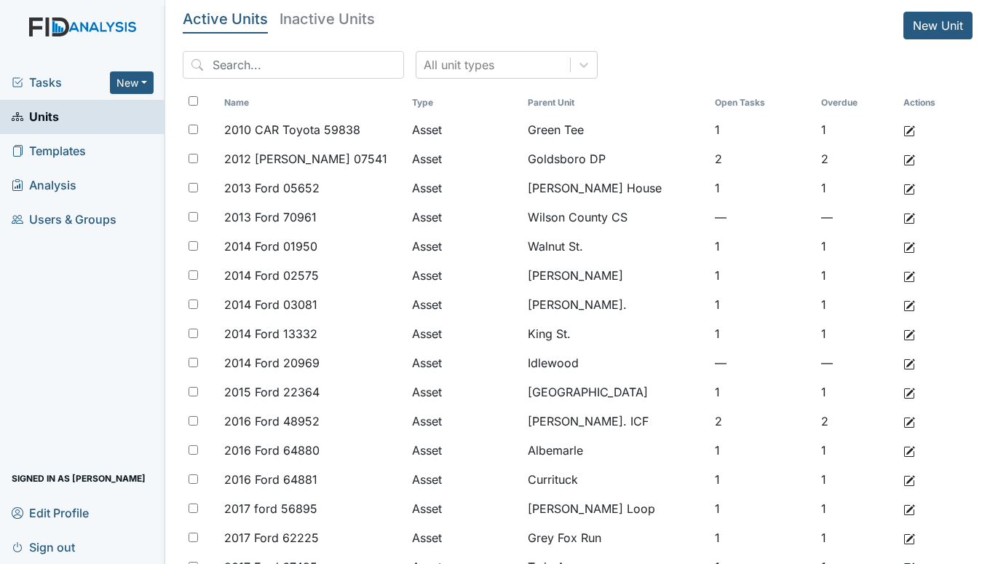
click at [31, 79] on span "Tasks" at bounding box center [61, 82] width 98 height 17
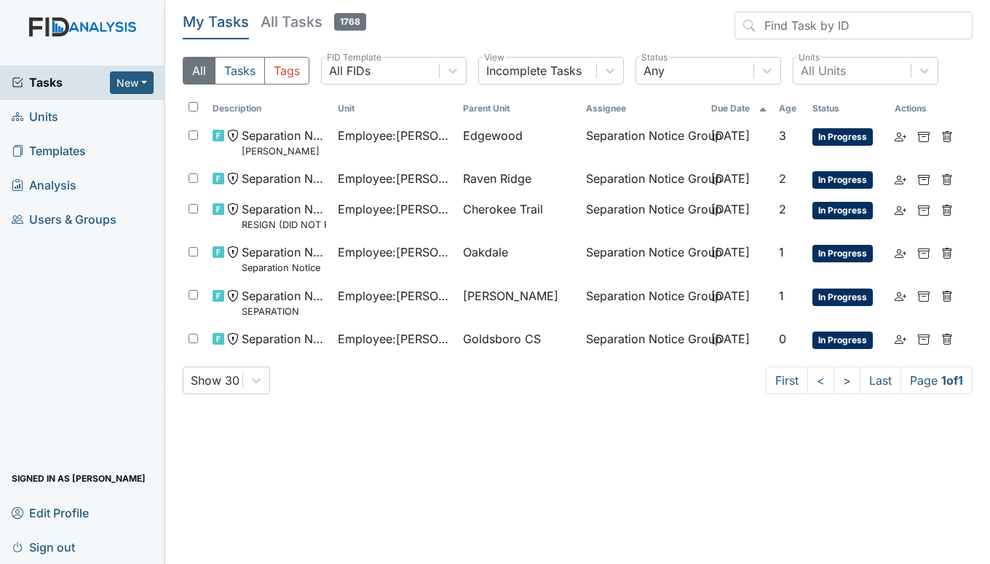
click at [50, 109] on span "Units" at bounding box center [35, 117] width 47 height 23
